Goal: Register for event/course

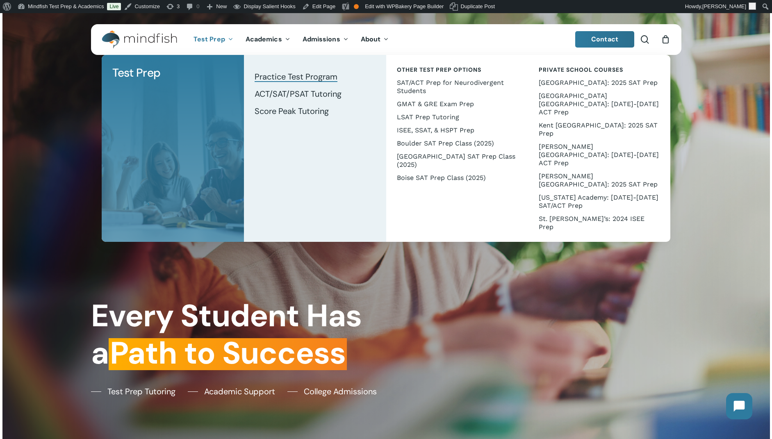
click at [277, 79] on span "Practice Test Program" at bounding box center [296, 76] width 83 height 11
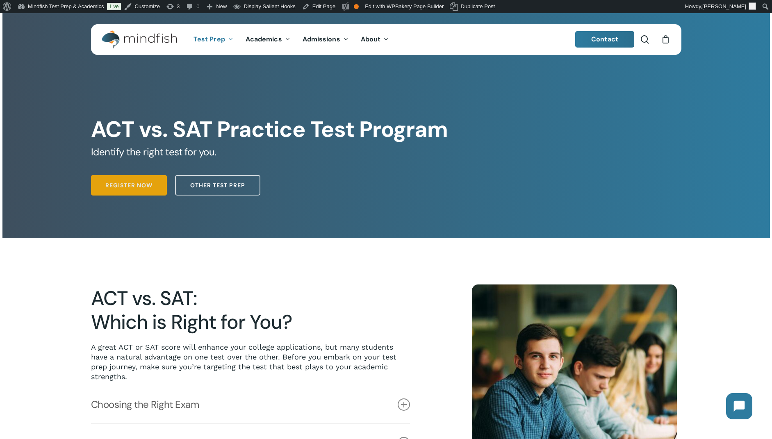
click at [118, 180] on link "Register Now" at bounding box center [129, 185] width 76 height 21
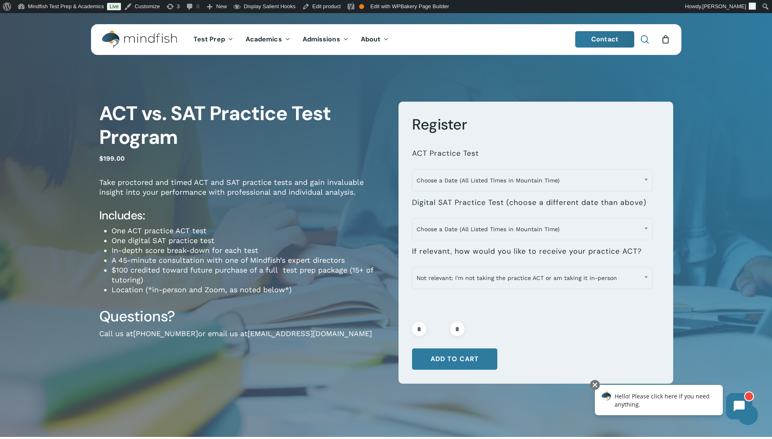
click at [649, 41] on link "search" at bounding box center [645, 39] width 10 height 9
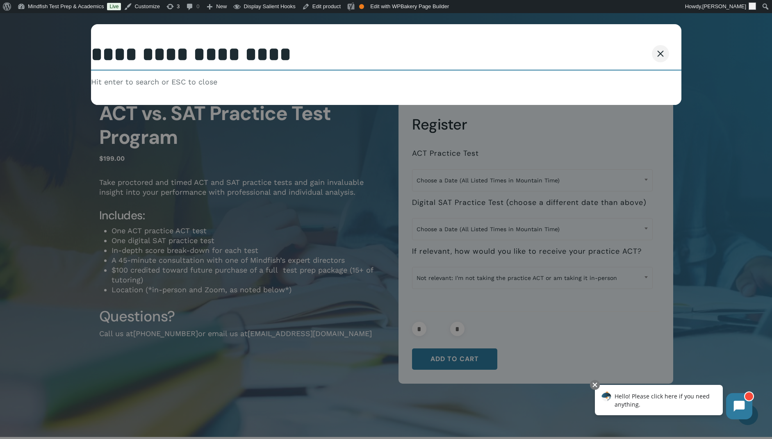
type input "**********"
click at [622, 45] on button "Search" at bounding box center [640, 53] width 37 height 17
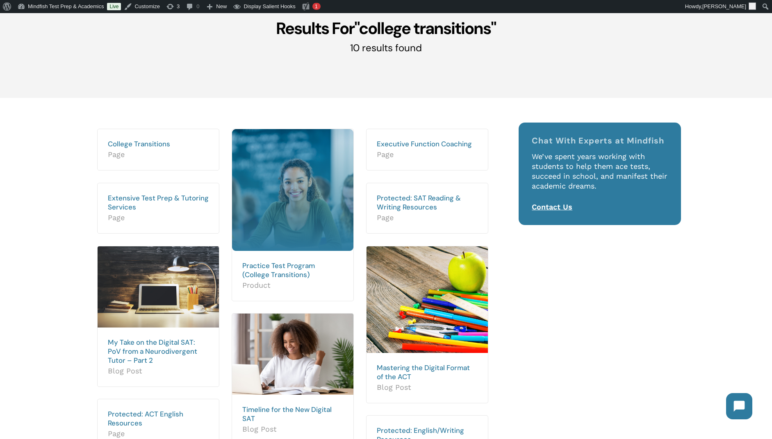
scroll to position [80, 0]
click at [134, 145] on link "College Transitions" at bounding box center [139, 141] width 62 height 9
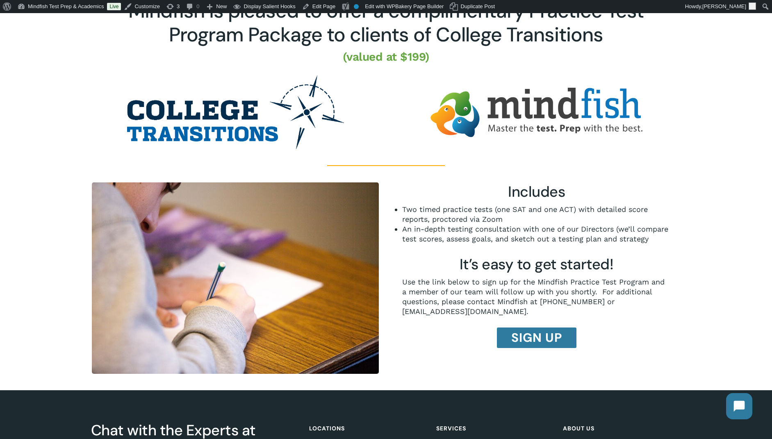
scroll to position [157, 0]
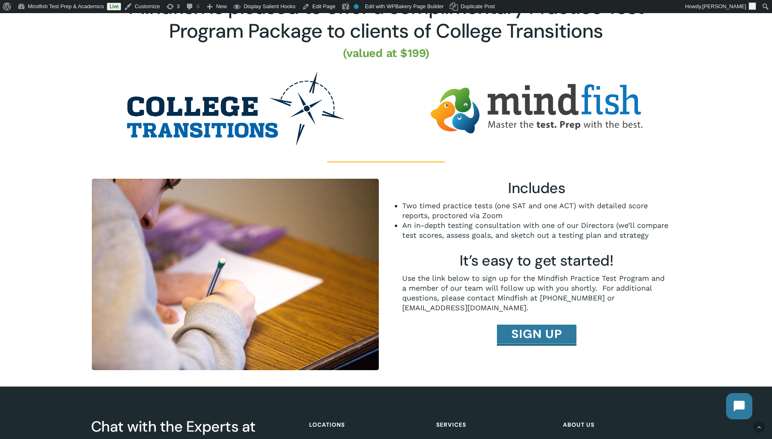
click at [538, 330] on link "Sign Up" at bounding box center [537, 333] width 80 height 19
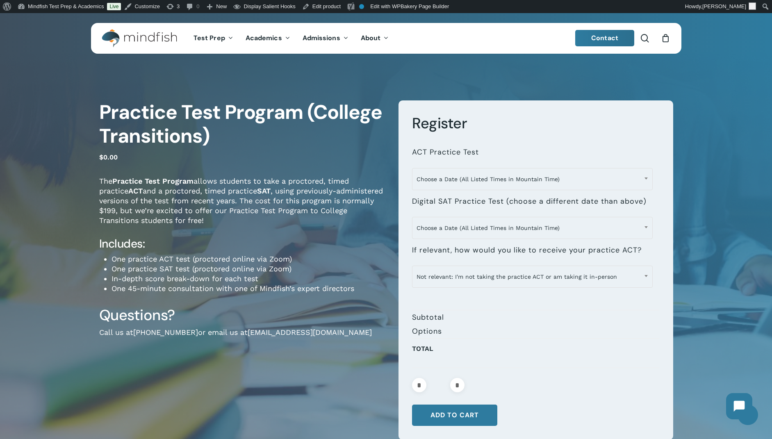
scroll to position [2, 0]
